Goal: Obtain resource: Download file/media

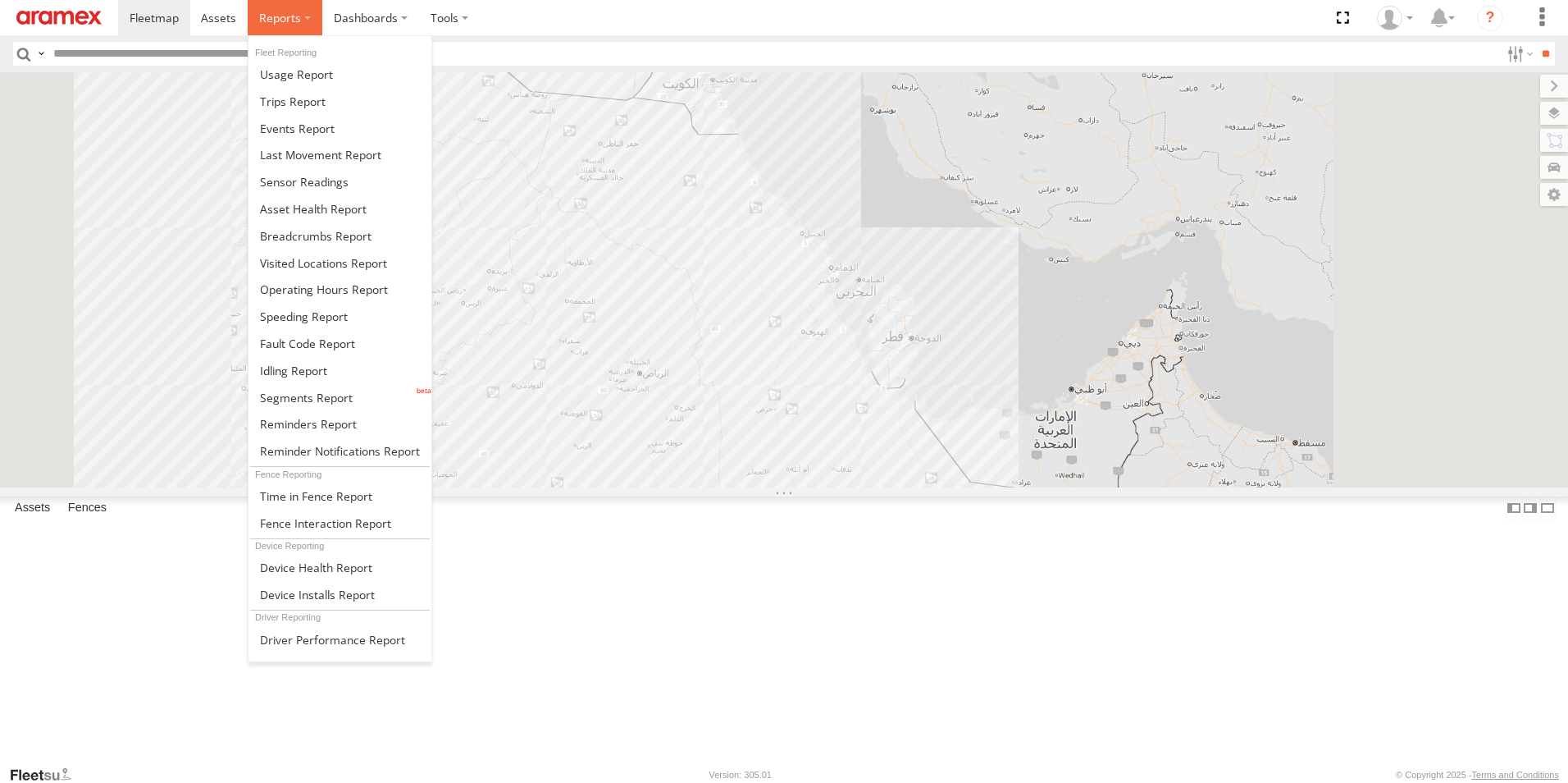
click at [306, 17] on label at bounding box center [284, 17] width 74 height 35
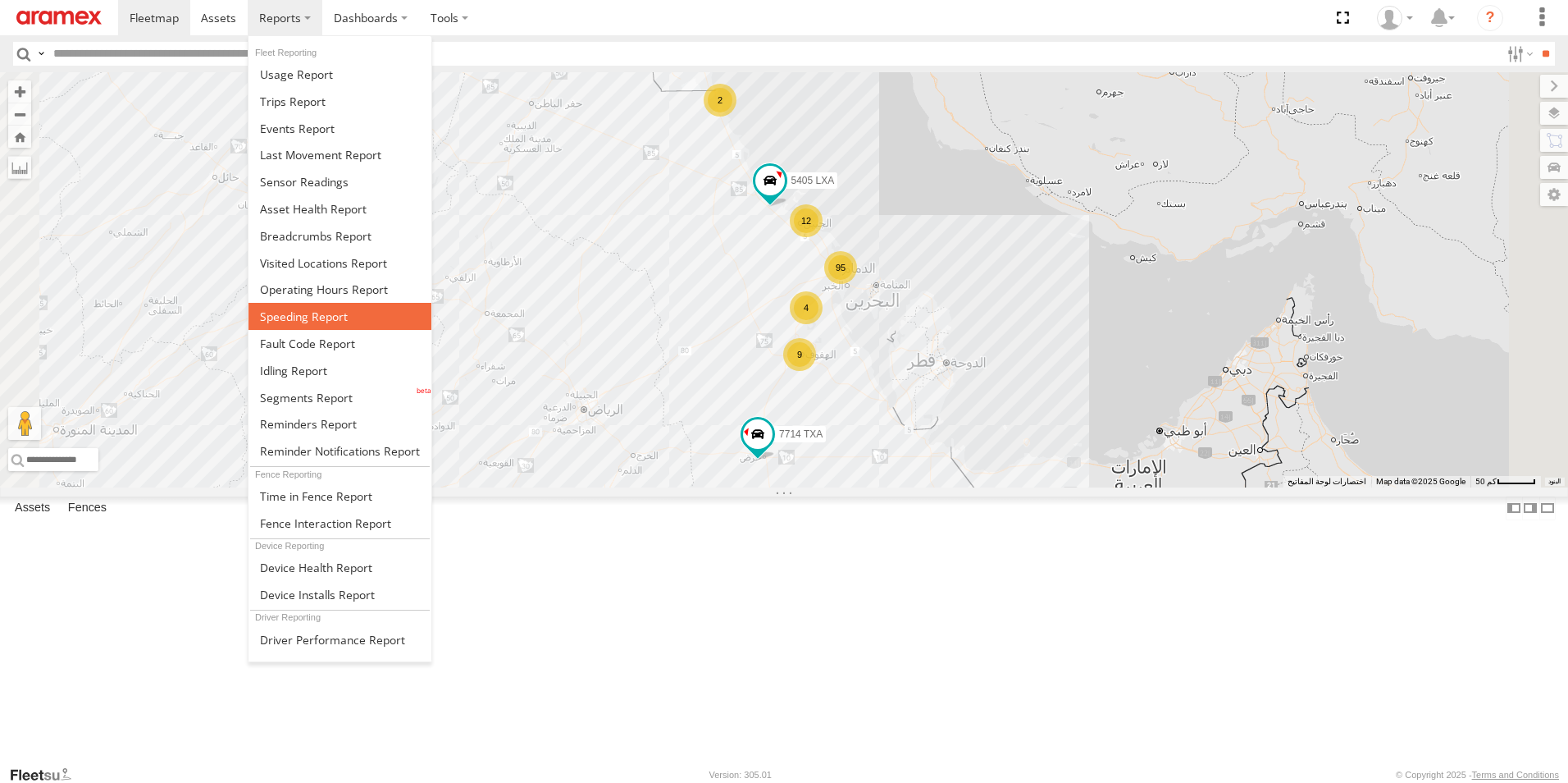
click at [306, 316] on span at bounding box center [304, 316] width 88 height 16
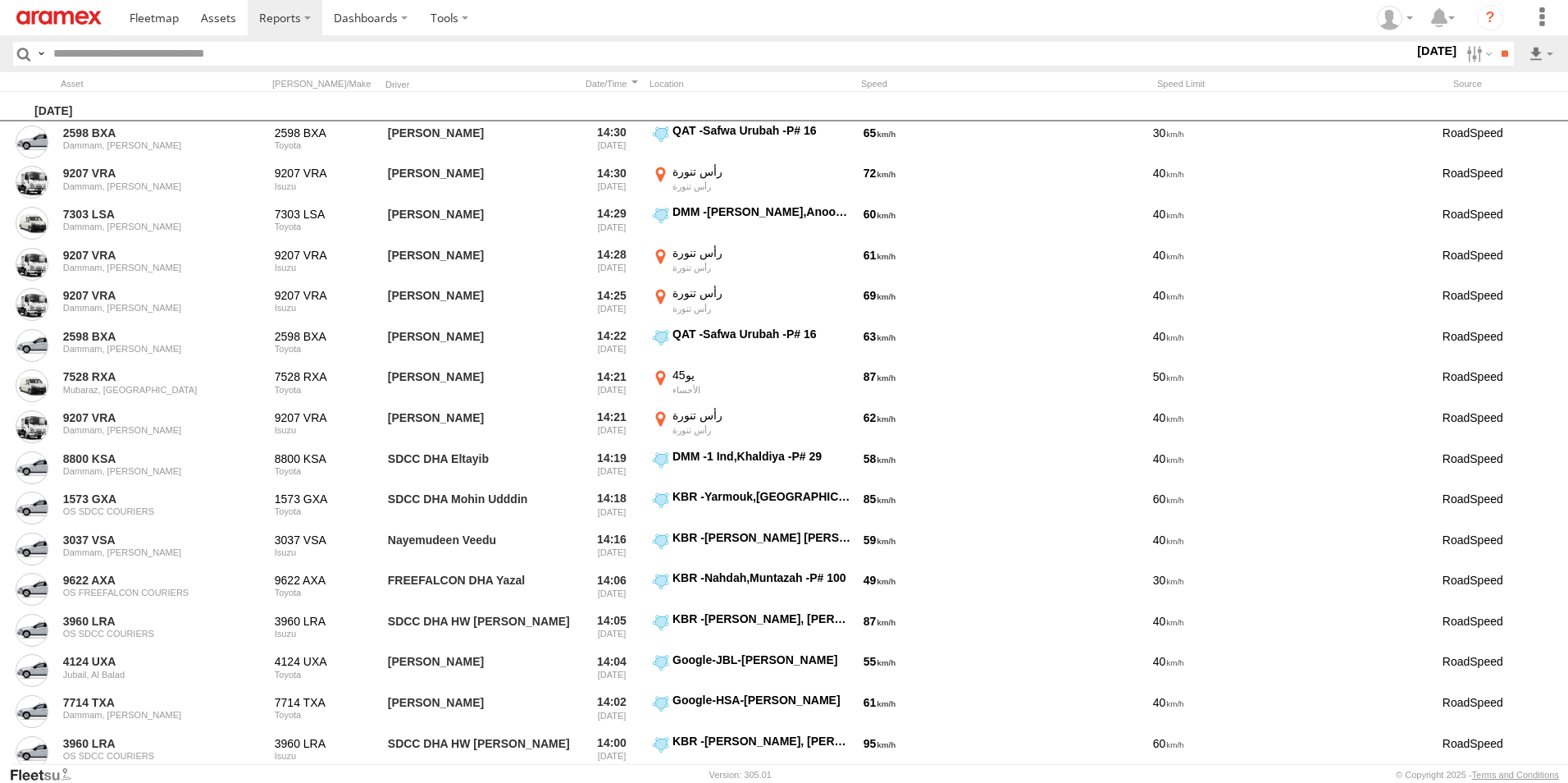
click at [1420, 50] on label "10 Aug 25" at bounding box center [1437, 51] width 46 height 18
click at [0, 0] on label at bounding box center [0, 0] width 0 height 0
click at [0, 0] on span "[GEOGRAPHIC_DATA] (KSA)" at bounding box center [0, 0] width 0 height 0
click at [0, 0] on span "DHA - Dharan" at bounding box center [0, 0] width 0 height 0
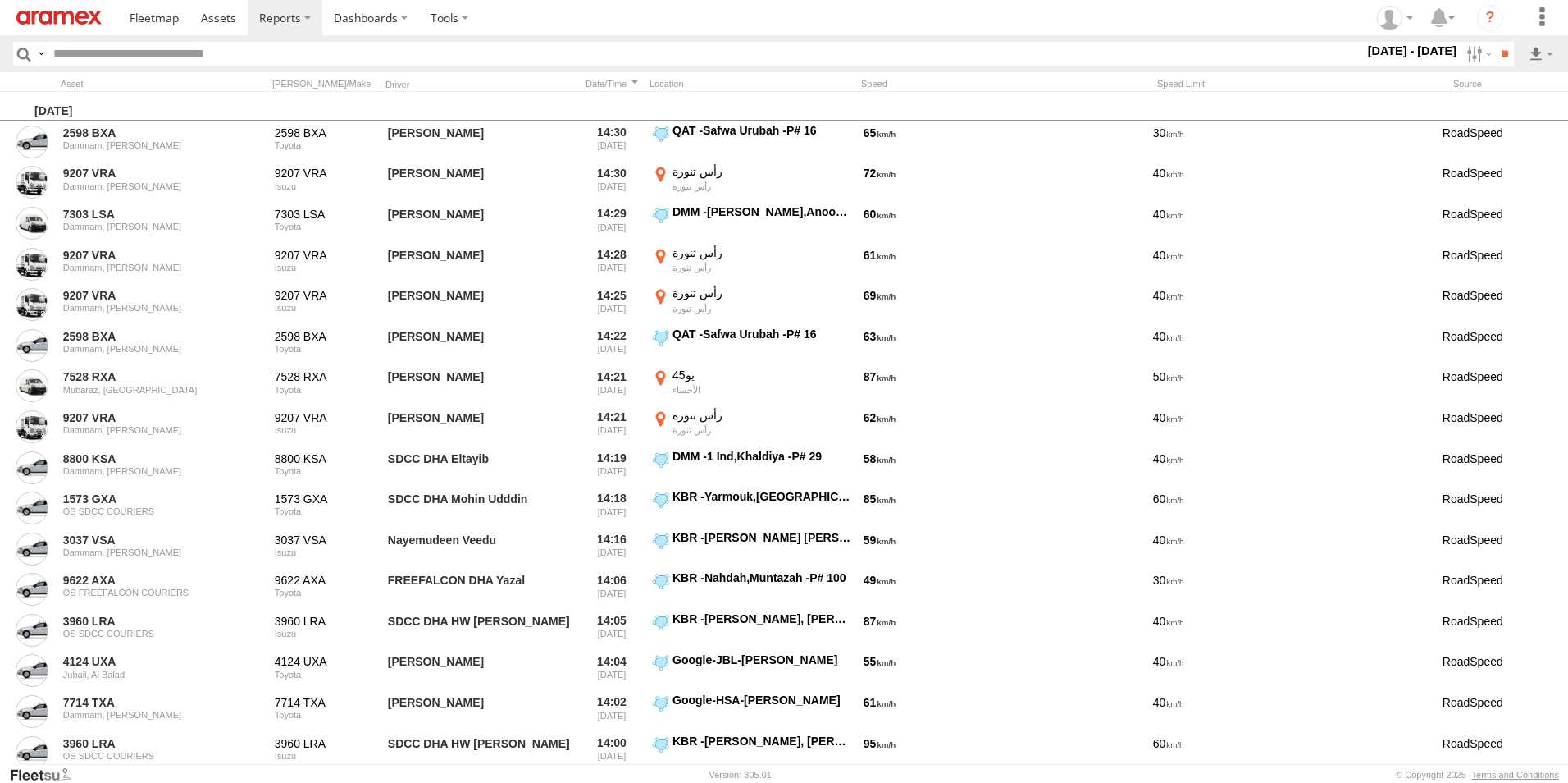
click at [0, 0] on span "DHA Logistics" at bounding box center [0, 0] width 0 height 0
click at [0, 0] on span "Defleeted Vehicles DHA" at bounding box center [0, 0] width 0 height 0
click at [1501, 55] on input "**" at bounding box center [1505, 54] width 19 height 24
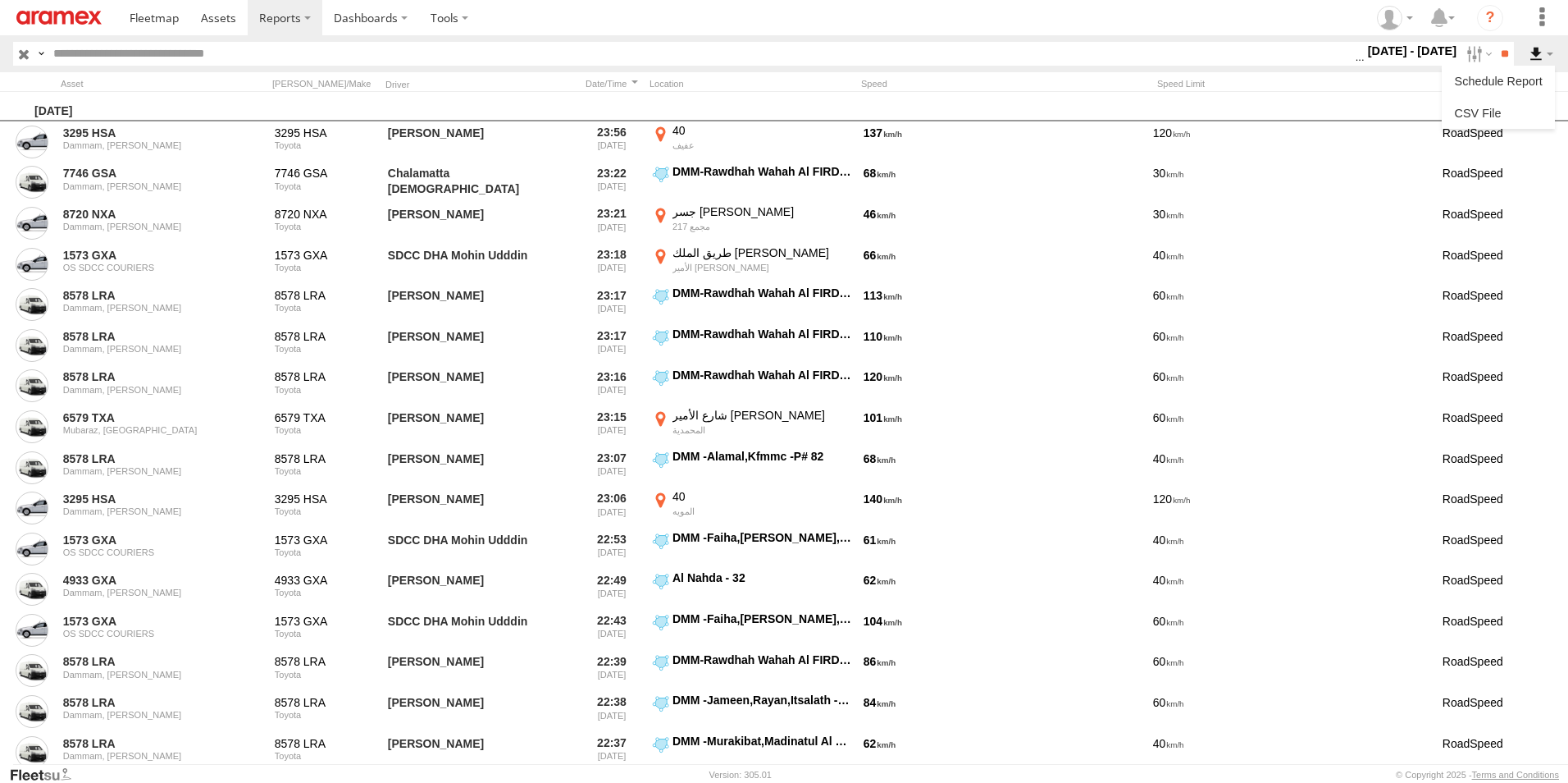
click at [1536, 50] on label at bounding box center [1541, 54] width 28 height 24
click at [1503, 112] on link at bounding box center [1498, 113] width 100 height 25
click at [1065, 31] on section at bounding box center [841, 17] width 1446 height 35
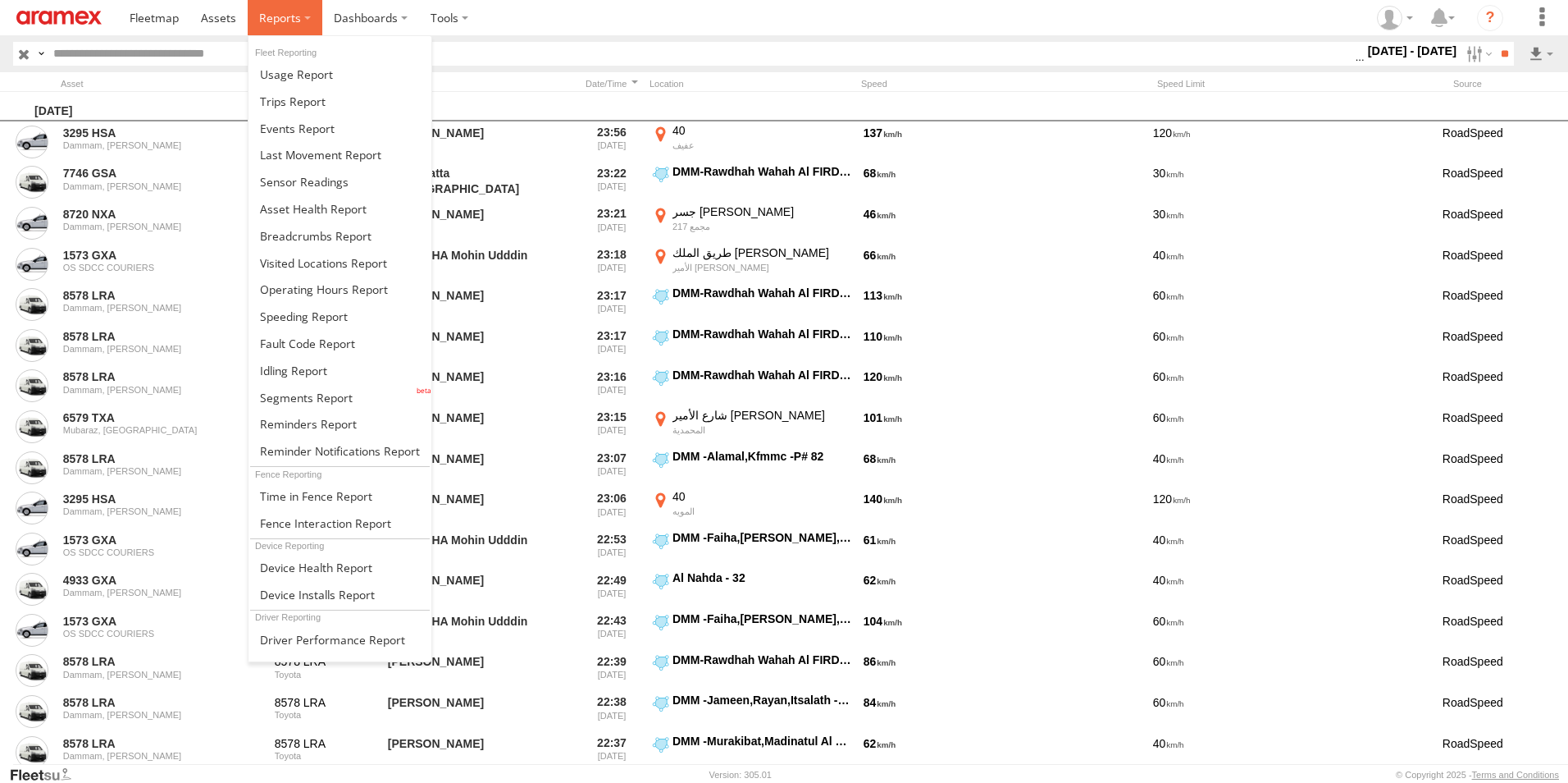
click at [310, 16] on label at bounding box center [284, 17] width 74 height 35
click at [295, 398] on span at bounding box center [306, 397] width 93 height 16
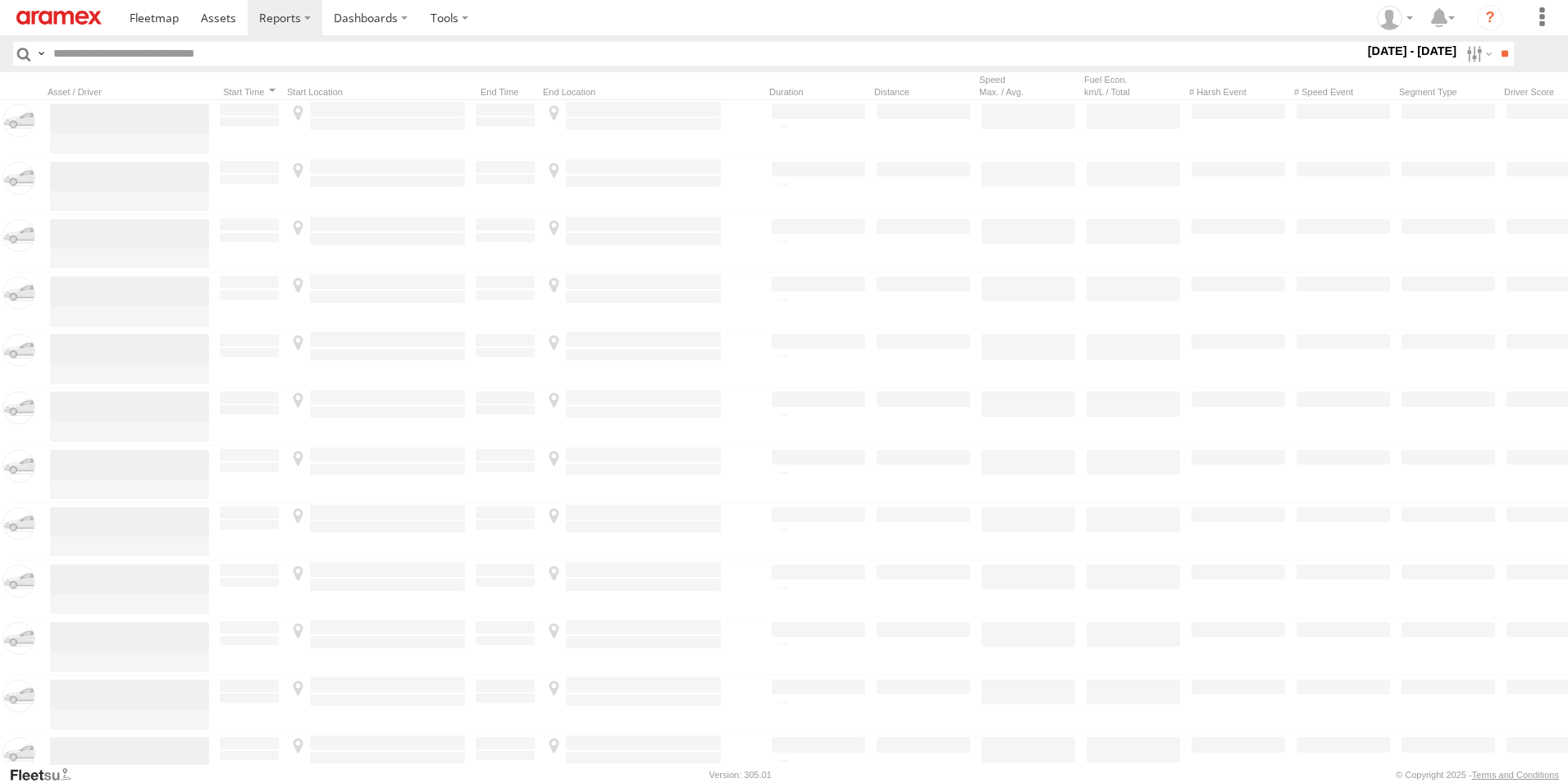
click at [1404, 48] on label "[DATE] - [DATE]" at bounding box center [1413, 51] width 96 height 18
click at [1301, 12] on section at bounding box center [841, 17] width 1446 height 35
click at [1354, 50] on input "text" at bounding box center [706, 54] width 1318 height 24
click at [0, 0] on span "[GEOGRAPHIC_DATA] (KSA)" at bounding box center [0, 0] width 0 height 0
click at [0, 0] on span "DHA - Dharan" at bounding box center [0, 0] width 0 height 0
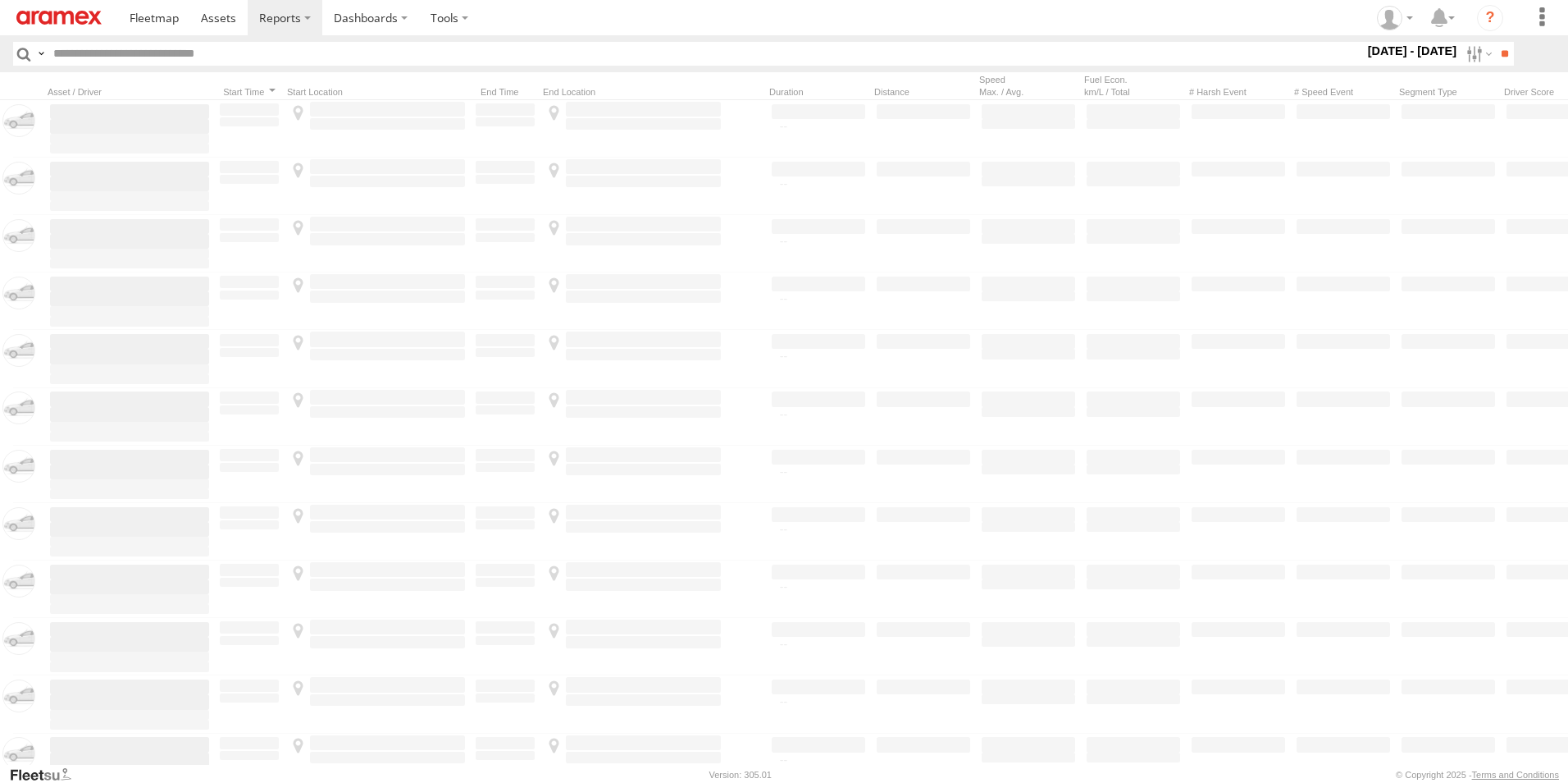
click at [0, 0] on span "DHA Logistics" at bounding box center [0, 0] width 0 height 0
click at [0, 0] on span "Defleeted Vehicles DHA" at bounding box center [0, 0] width 0 height 0
click at [0, 0] on label at bounding box center [0, 0] width 0 height 0
click at [1500, 56] on input "**" at bounding box center [1505, 54] width 19 height 24
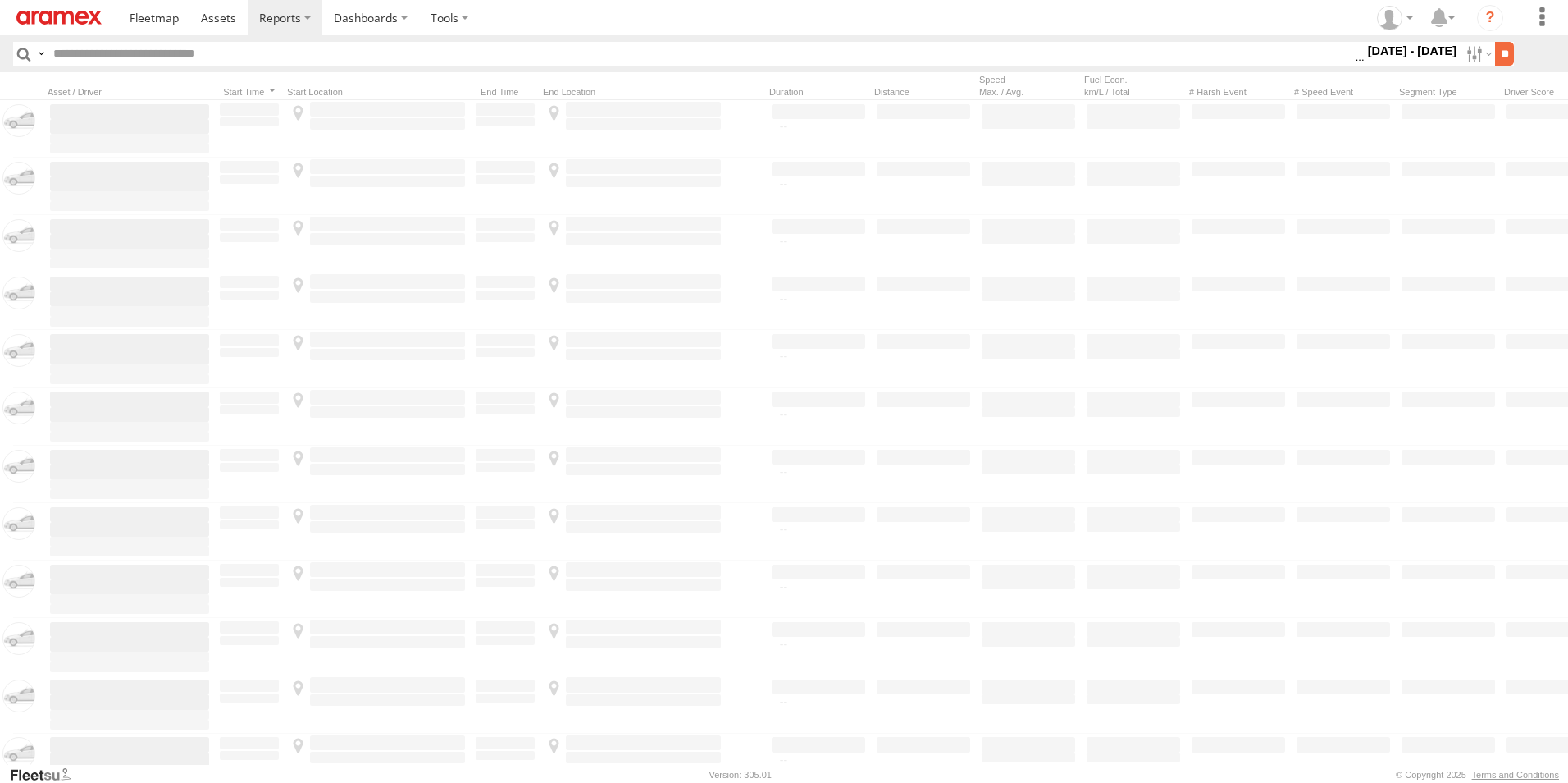
scroll to position [0, 1]
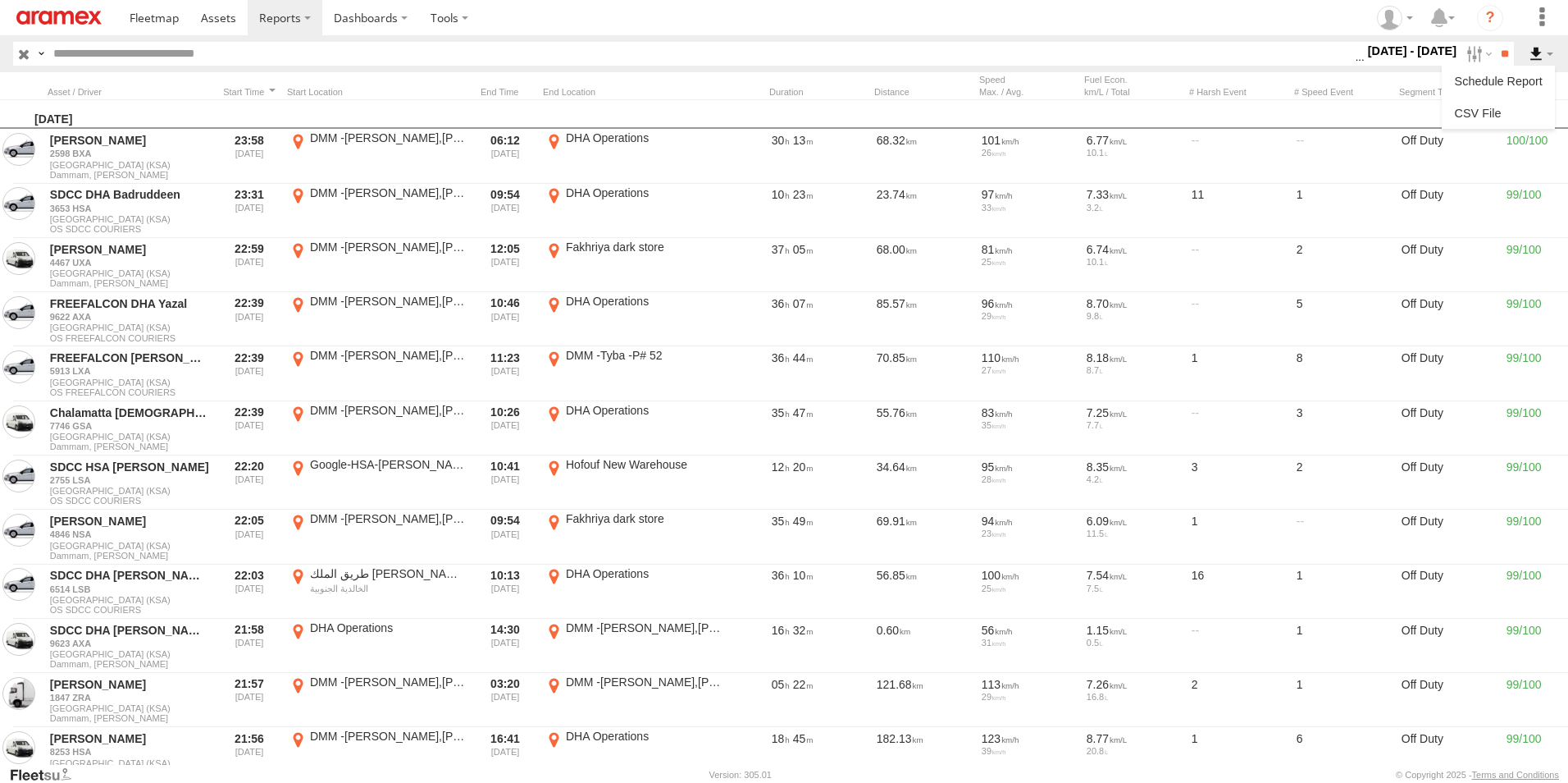
click at [1535, 52] on label at bounding box center [1541, 54] width 28 height 24
click at [1522, 104] on link at bounding box center [1498, 113] width 100 height 25
